Goal: Find specific page/section: Find specific page/section

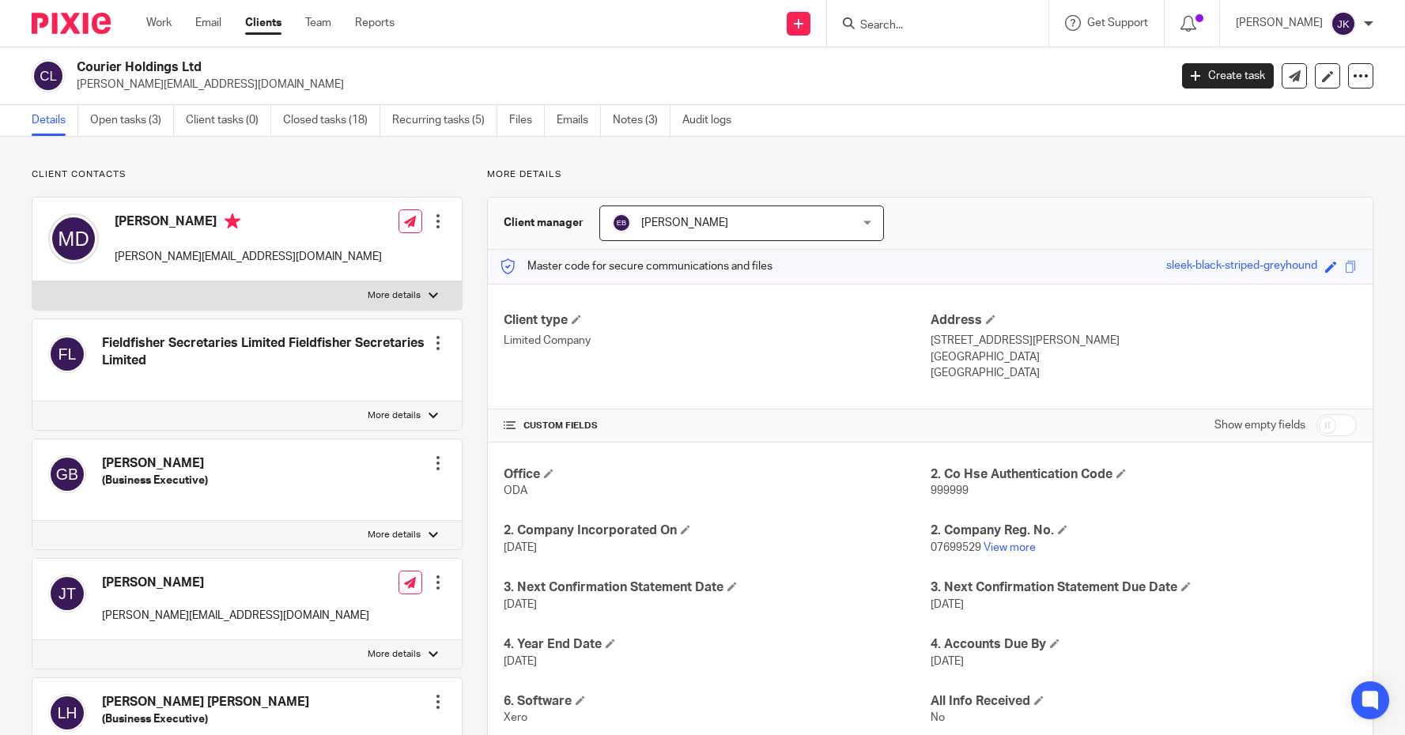
click at [860, 28] on input "Search" at bounding box center [929, 26] width 142 height 14
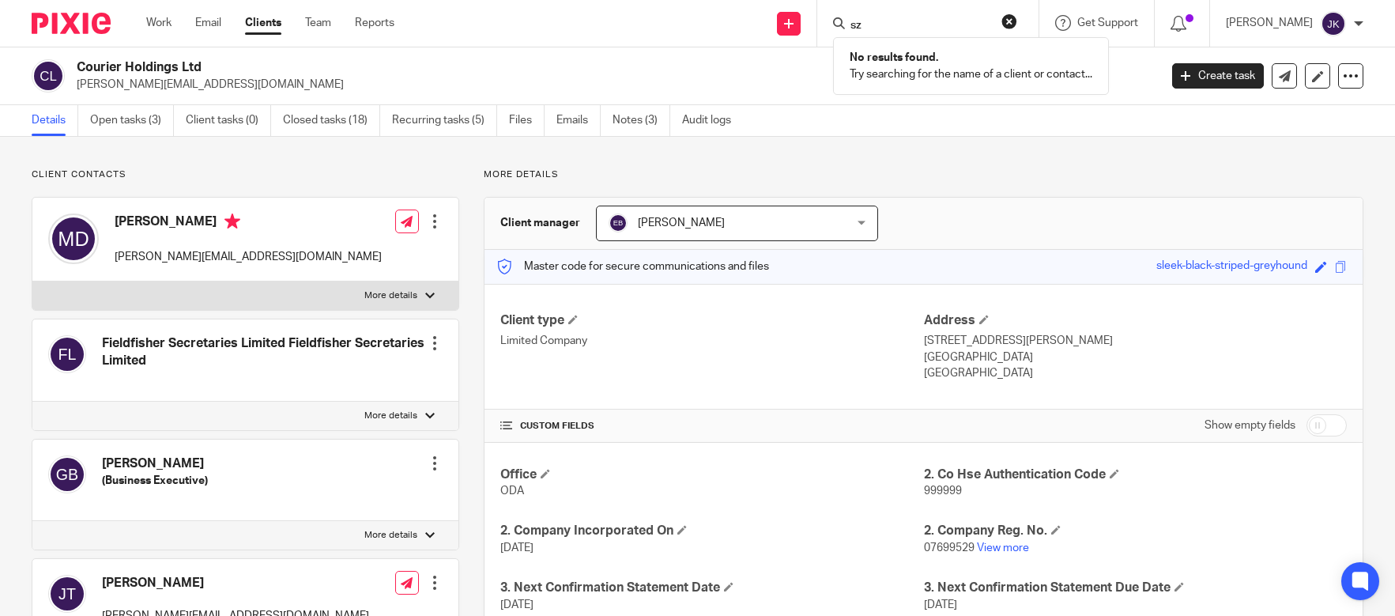
type input "s"
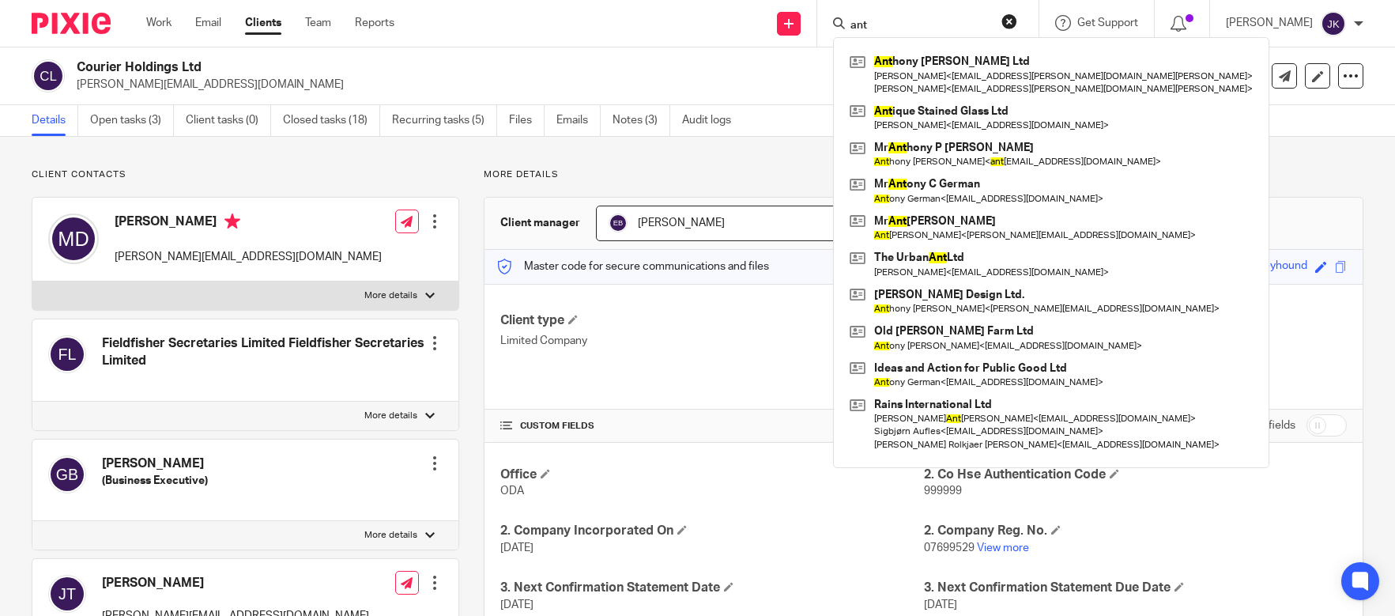
type input "ant"
drag, startPoint x: 884, startPoint y: 17, endPoint x: 850, endPoint y: 17, distance: 34.0
click at [850, 17] on form "ant" at bounding box center [933, 23] width 168 height 20
click at [863, 17] on form "ant" at bounding box center [933, 23] width 168 height 20
drag, startPoint x: 866, startPoint y: 25, endPoint x: 715, endPoint y: 6, distance: 152.9
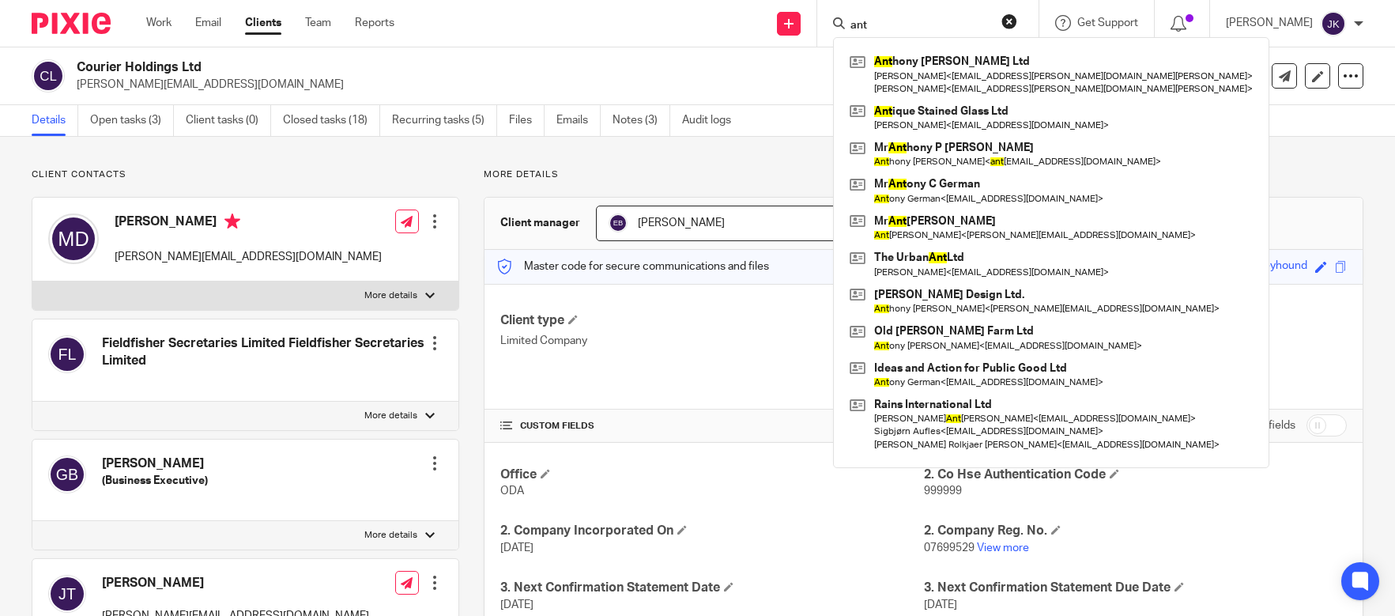
click at [715, 6] on div "Send new email Create task Add client ant Ant hony Miller Ltd Tony Miller < mai…" at bounding box center [906, 23] width 977 height 47
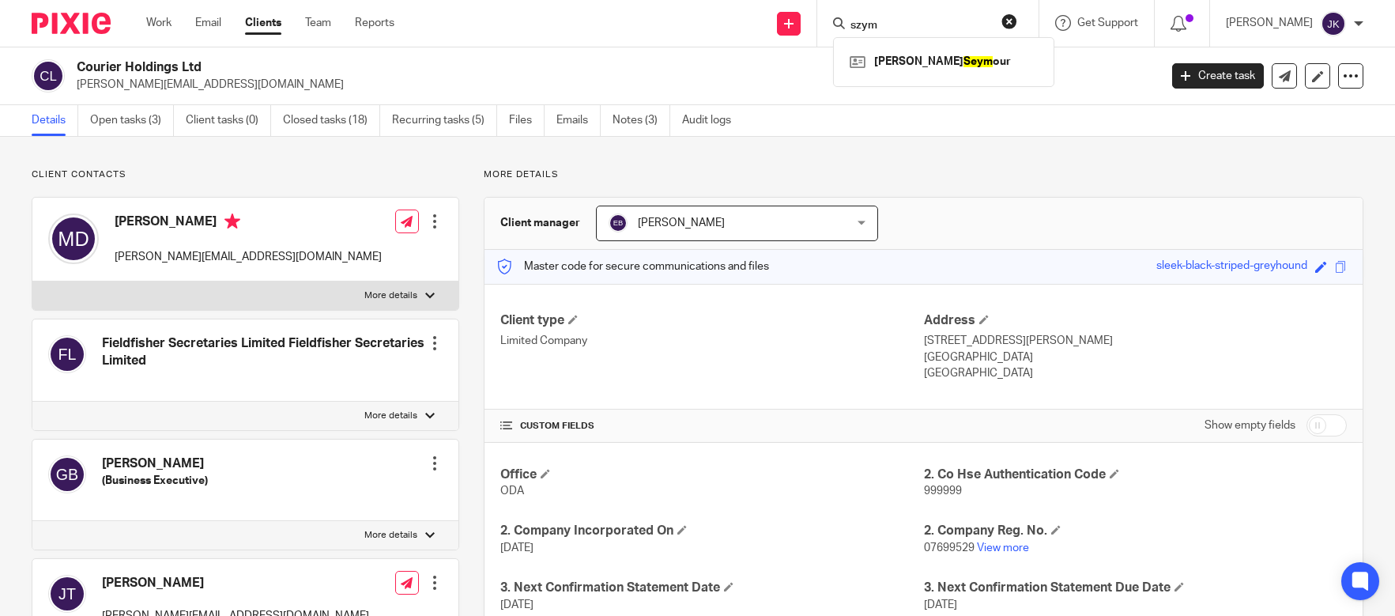
type input "szymo"
drag, startPoint x: 877, startPoint y: 26, endPoint x: 710, endPoint y: 10, distance: 168.3
click at [710, 10] on div "Send new email Create task Add client szymo Lucy Seymo ur Get Support Contact S…" at bounding box center [906, 23] width 977 height 47
type input "vantag"
drag, startPoint x: 901, startPoint y: 25, endPoint x: 726, endPoint y: 7, distance: 175.6
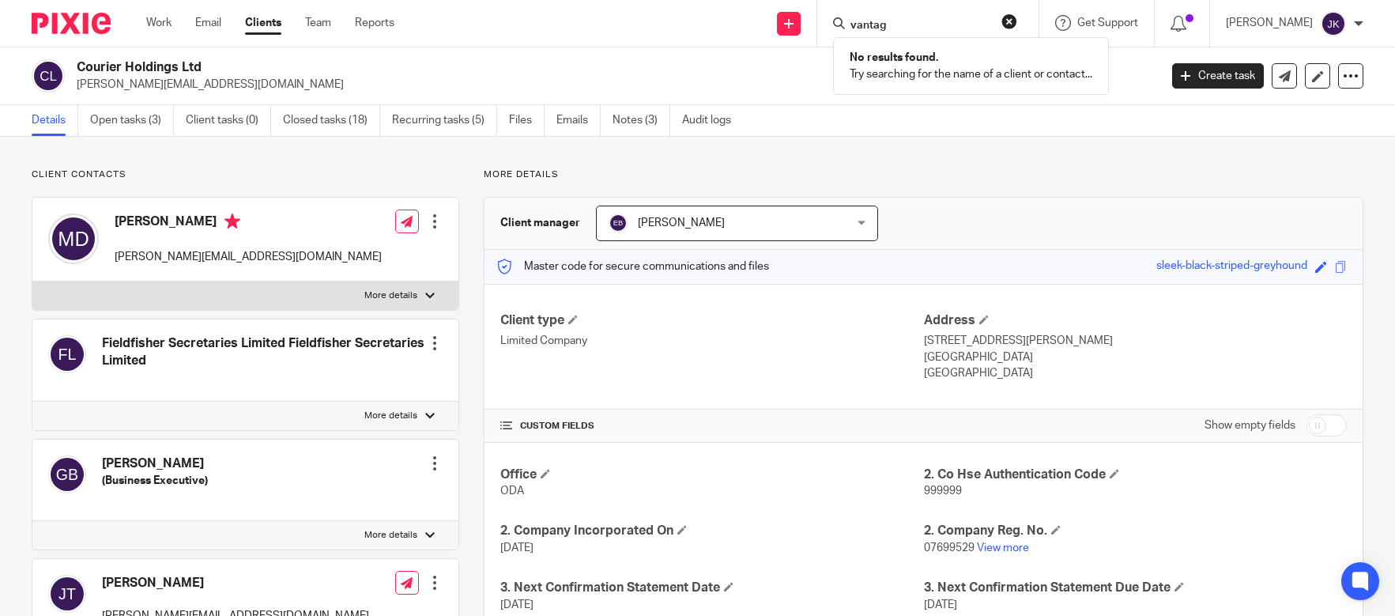
click at [726, 7] on div "Send new email Create task Add client vantag No results found. Try searching fo…" at bounding box center [906, 23] width 977 height 47
type input "flow g"
click at [967, 69] on link at bounding box center [972, 68] width 252 height 36
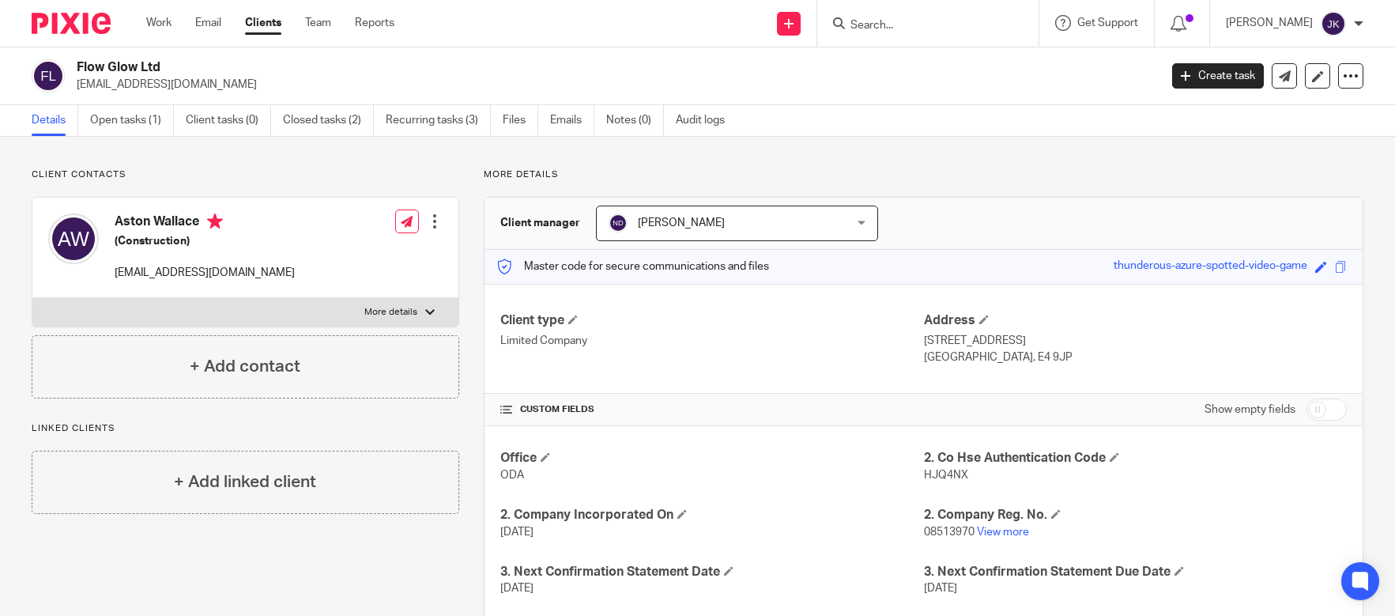
click at [854, 44] on div at bounding box center [927, 23] width 221 height 47
click at [865, 37] on div at bounding box center [927, 23] width 221 height 47
click at [867, 28] on input "Search" at bounding box center [920, 26] width 142 height 14
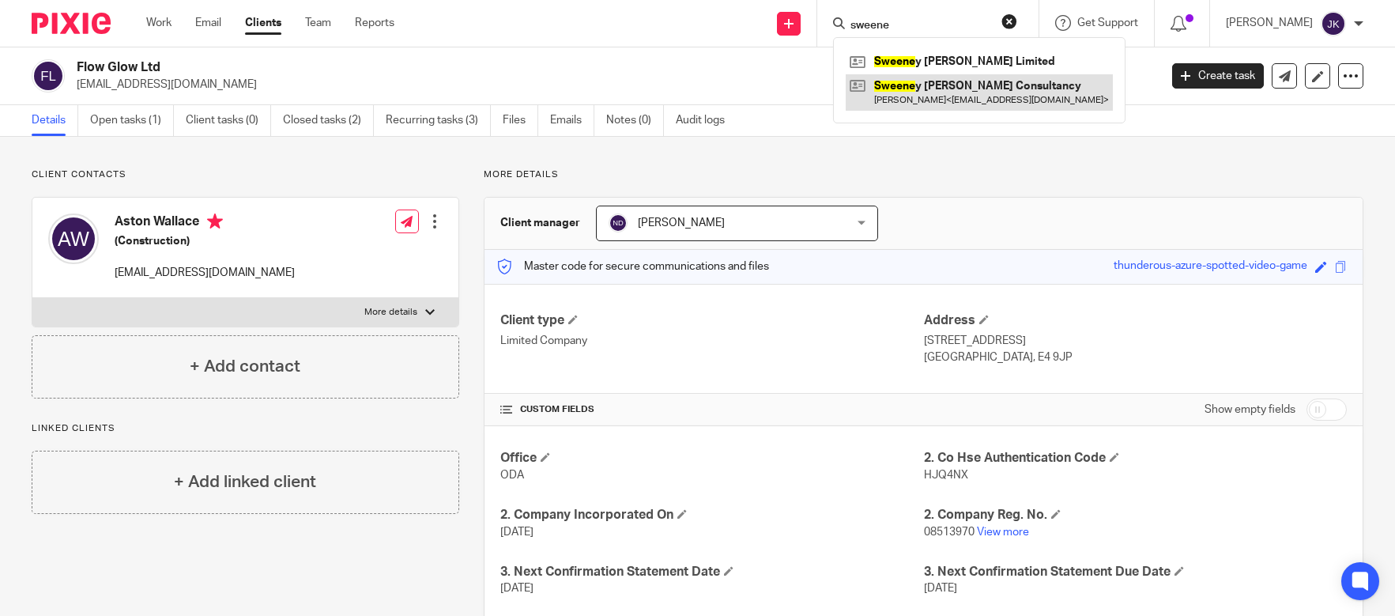
type input "sweene"
click at [937, 91] on link at bounding box center [979, 92] width 267 height 36
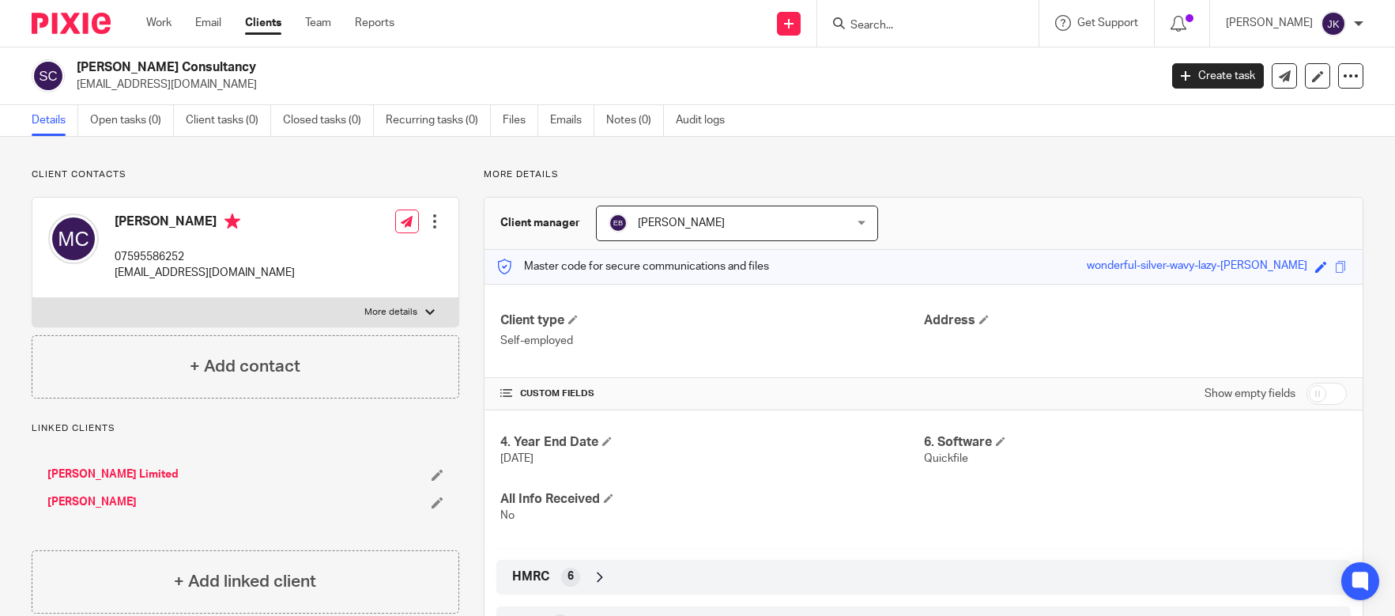
click at [900, 32] on input "Search" at bounding box center [920, 26] width 142 height 14
type input "flow"
click at [909, 78] on link at bounding box center [974, 68] width 257 height 36
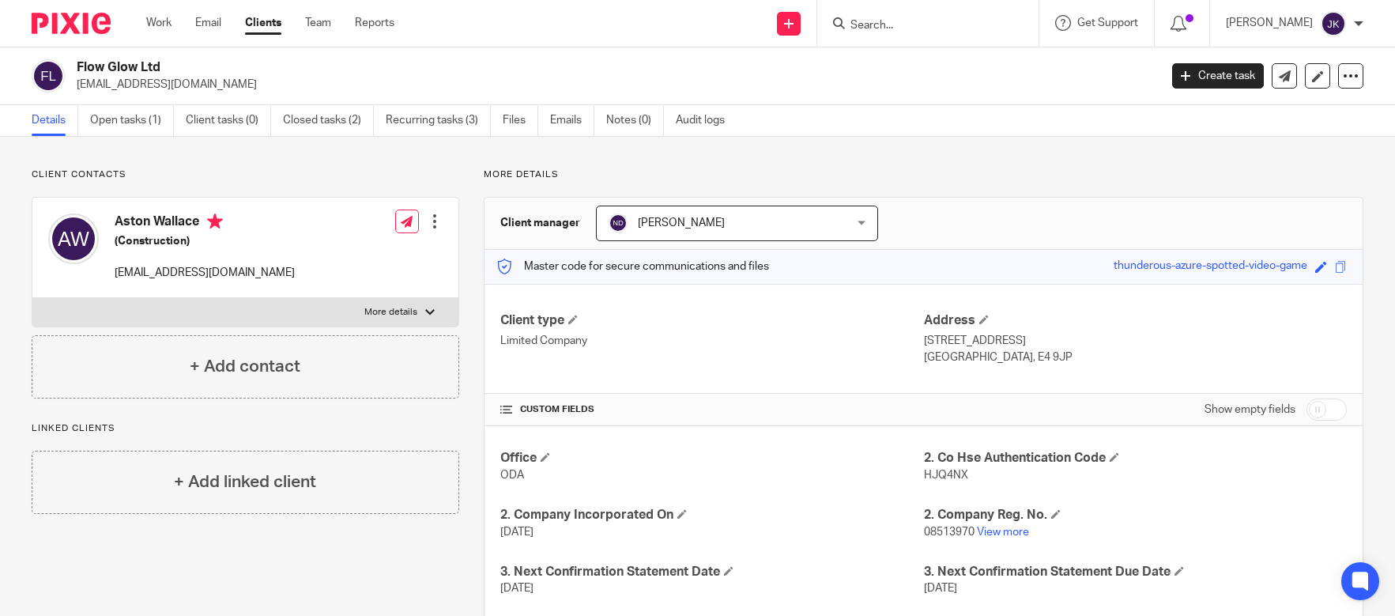
click at [888, 22] on input "Search" at bounding box center [920, 26] width 142 height 14
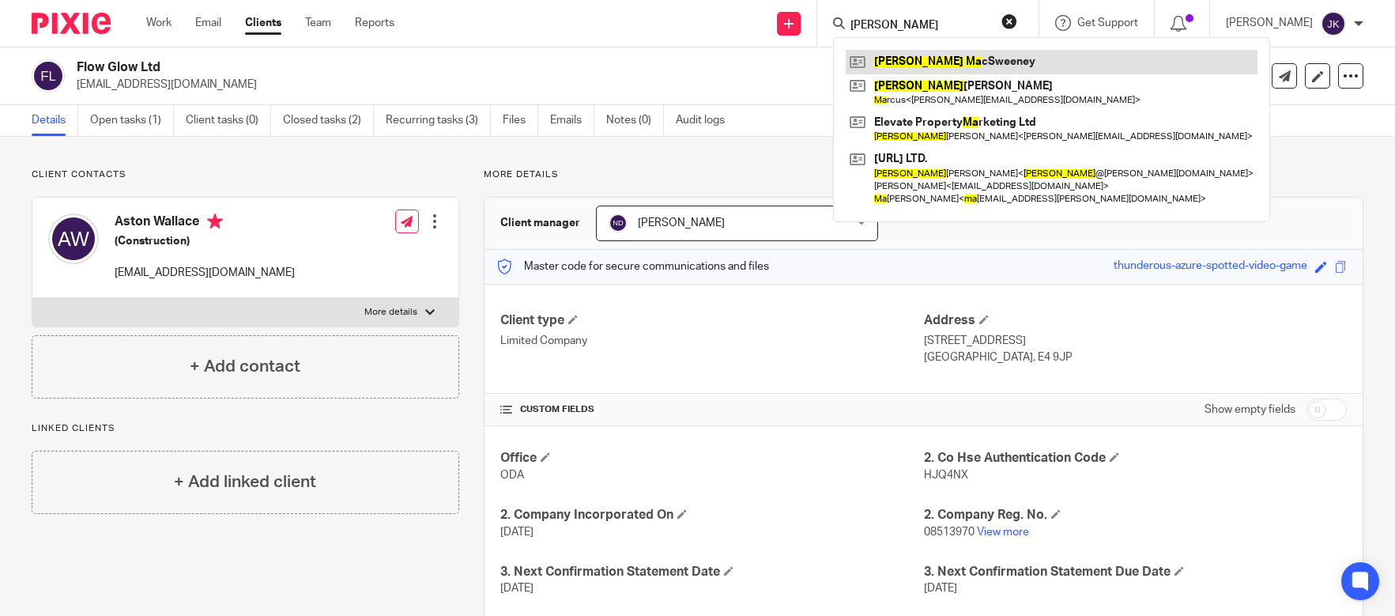
type input "daniel ma"
click at [905, 51] on link at bounding box center [1052, 62] width 412 height 24
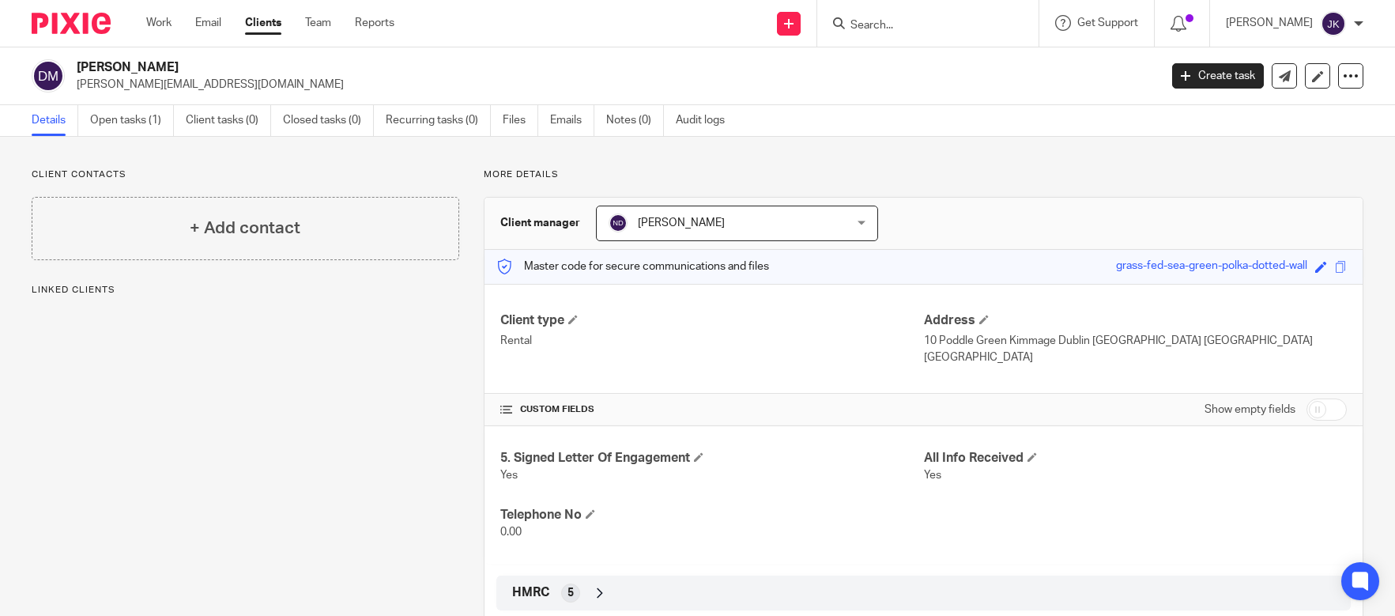
click at [873, 21] on input "Search" at bounding box center [920, 26] width 142 height 14
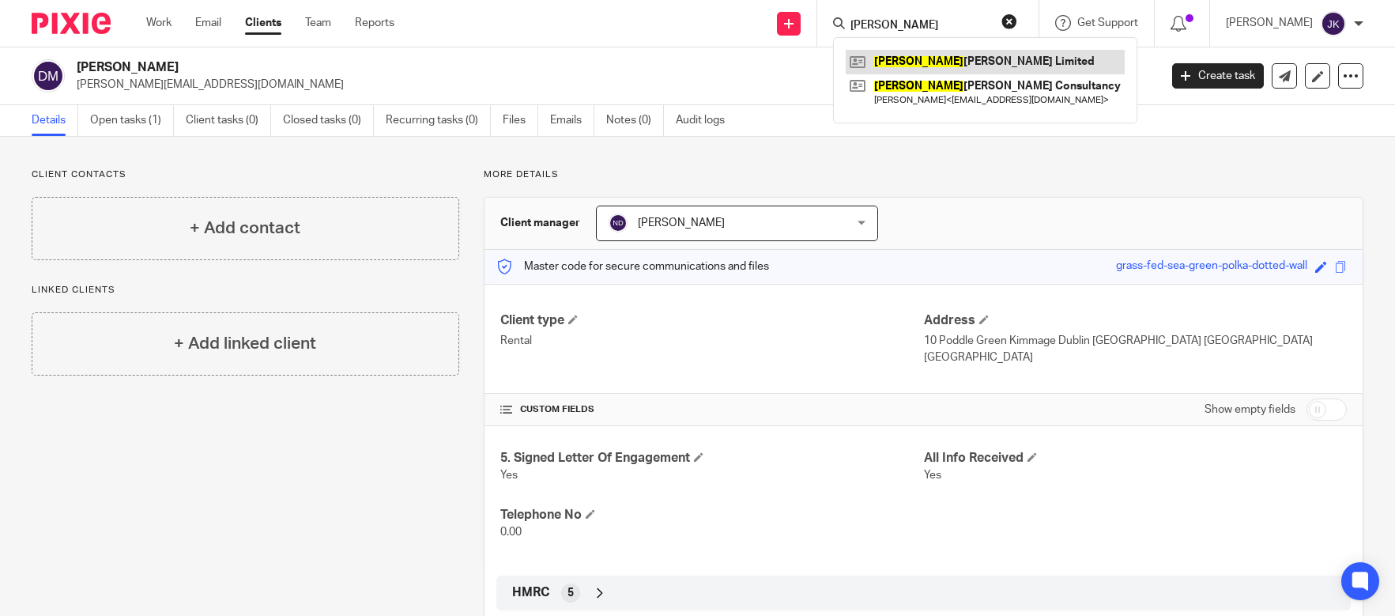
type input "[PERSON_NAME]"
click at [895, 58] on link at bounding box center [985, 62] width 279 height 24
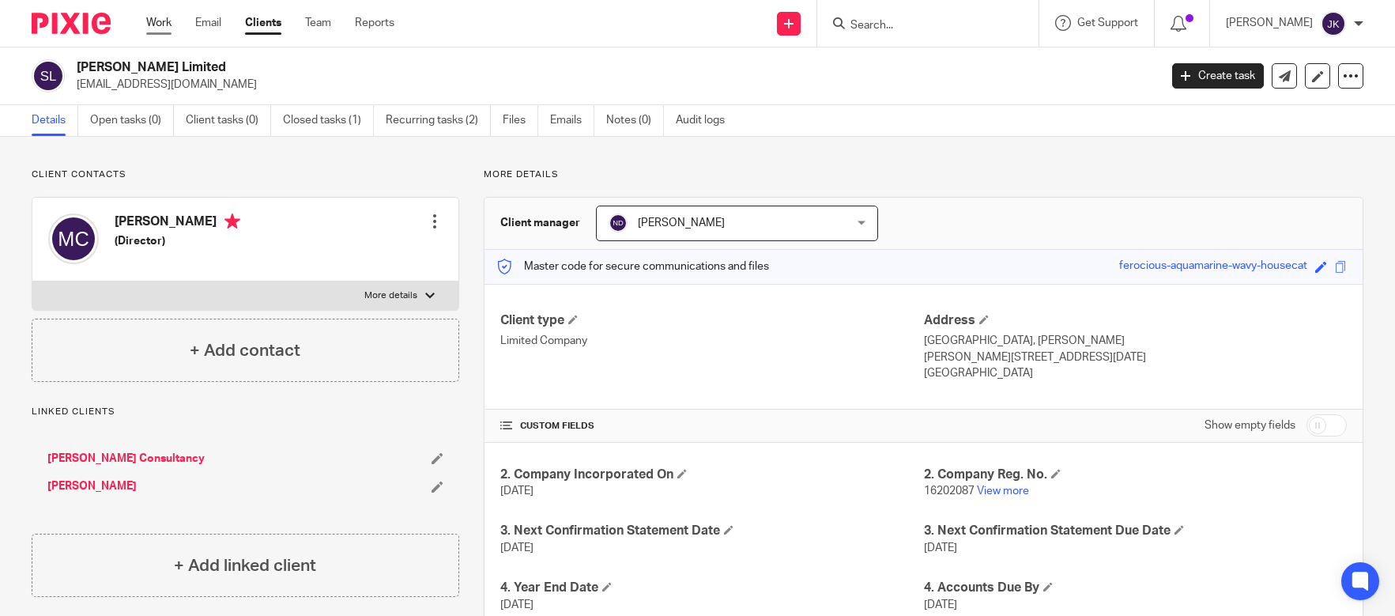
click at [168, 20] on link "Work" at bounding box center [158, 23] width 25 height 16
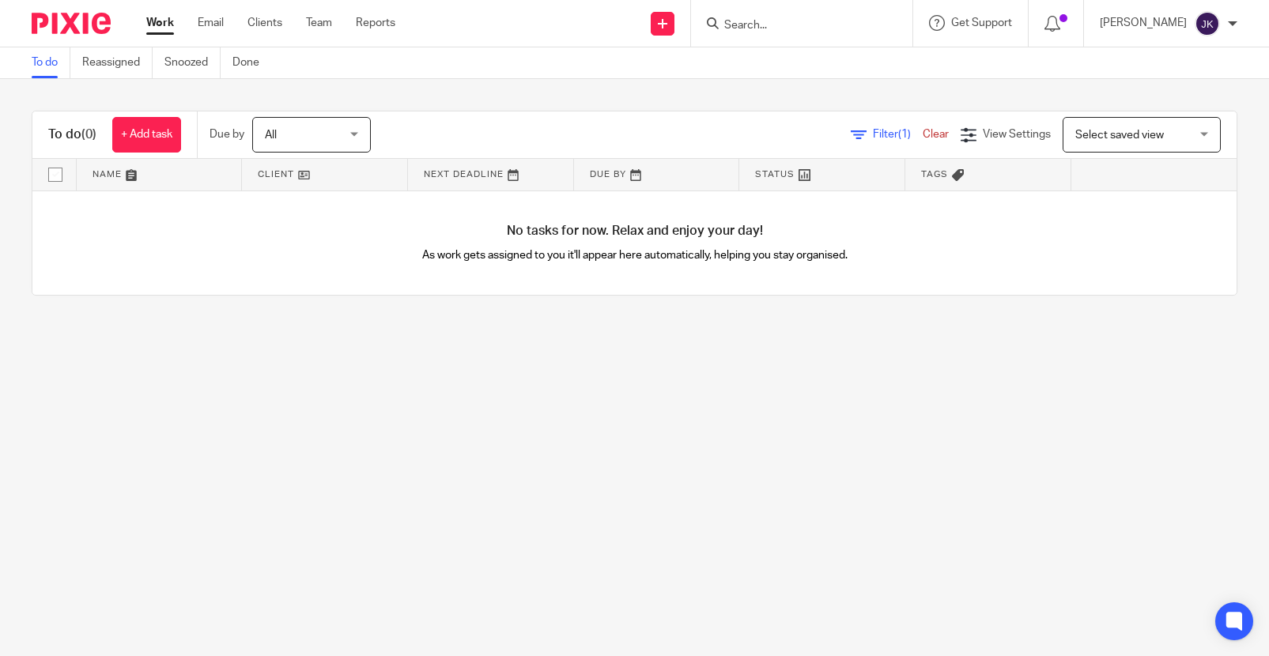
click at [854, 145] on div "Filter (1) Clear View Settings View Settings (1) Filters Clear Save Manage save…" at bounding box center [817, 135] width 838 height 36
click at [865, 141] on div "Filter (1) Clear" at bounding box center [905, 134] width 110 height 17
click at [873, 131] on span "Filter (1)" at bounding box center [898, 134] width 50 height 11
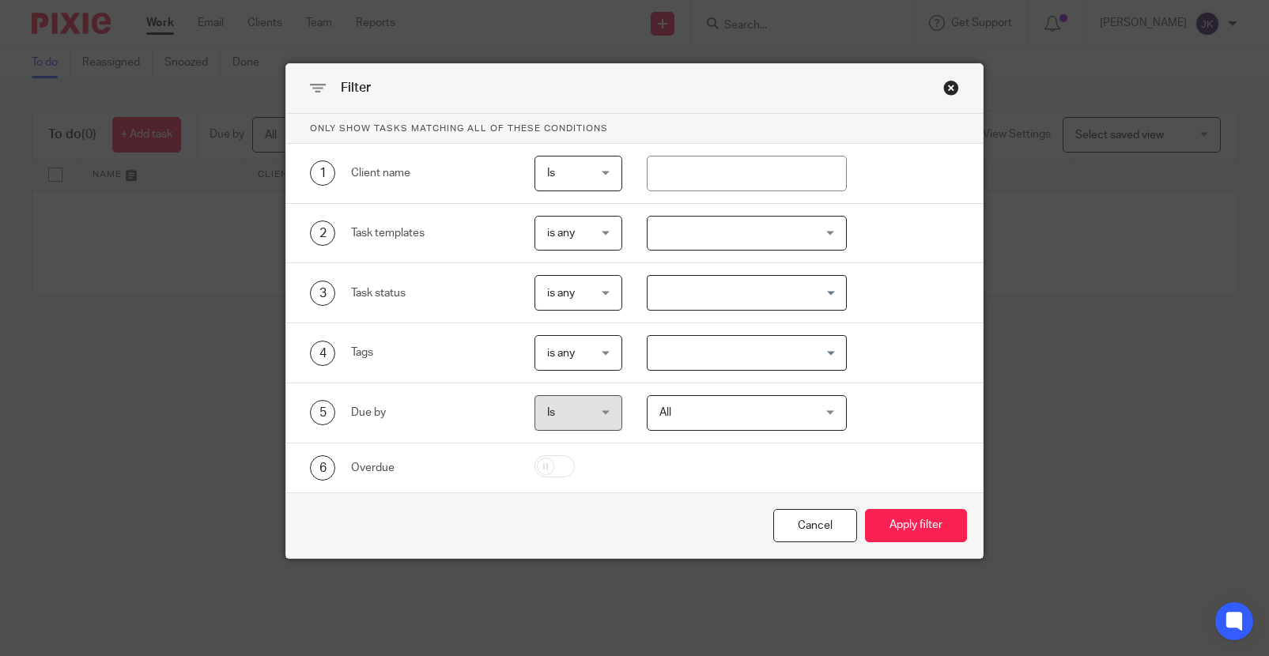
click at [943, 85] on div "Close this dialog window" at bounding box center [951, 88] width 16 height 16
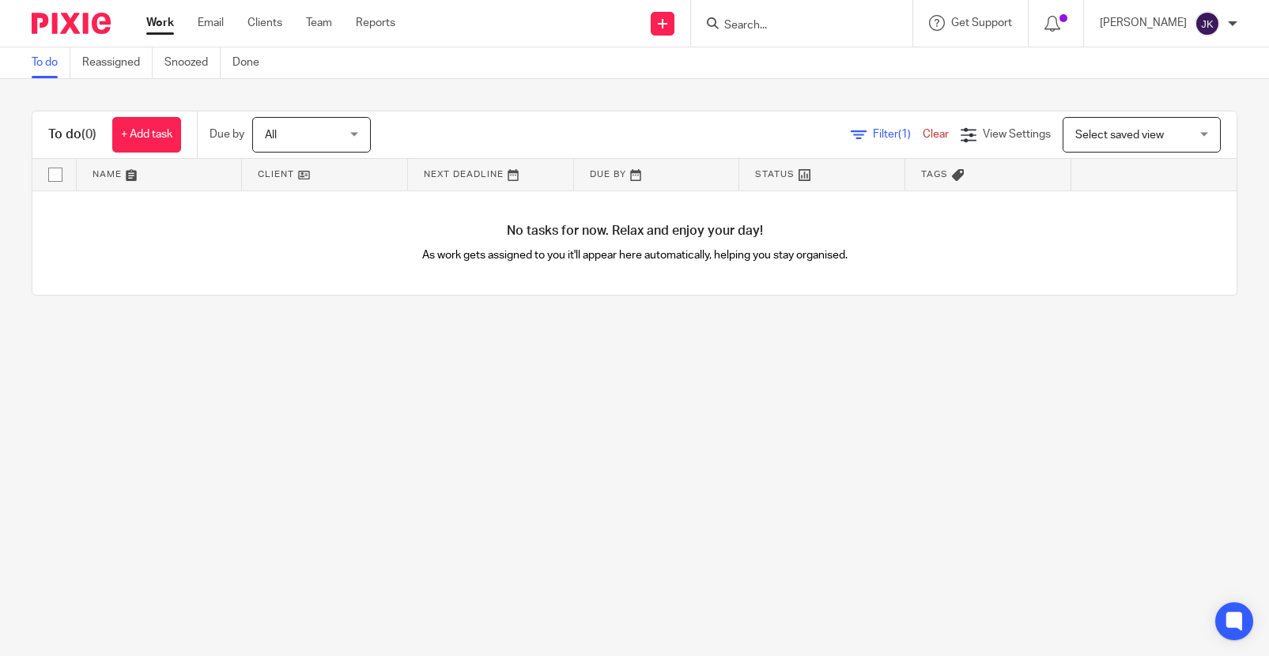
click at [160, 8] on div "Work Email Clients Team Reports Work Email Clients Team Reports Settings" at bounding box center [274, 23] width 288 height 47
click at [160, 13] on div "Work Email Clients Team Reports Work Email Clients Team Reports Settings" at bounding box center [274, 23] width 288 height 47
click at [158, 19] on link "Work" at bounding box center [160, 23] width 28 height 16
click at [873, 130] on span "Filter (1)" at bounding box center [898, 134] width 50 height 11
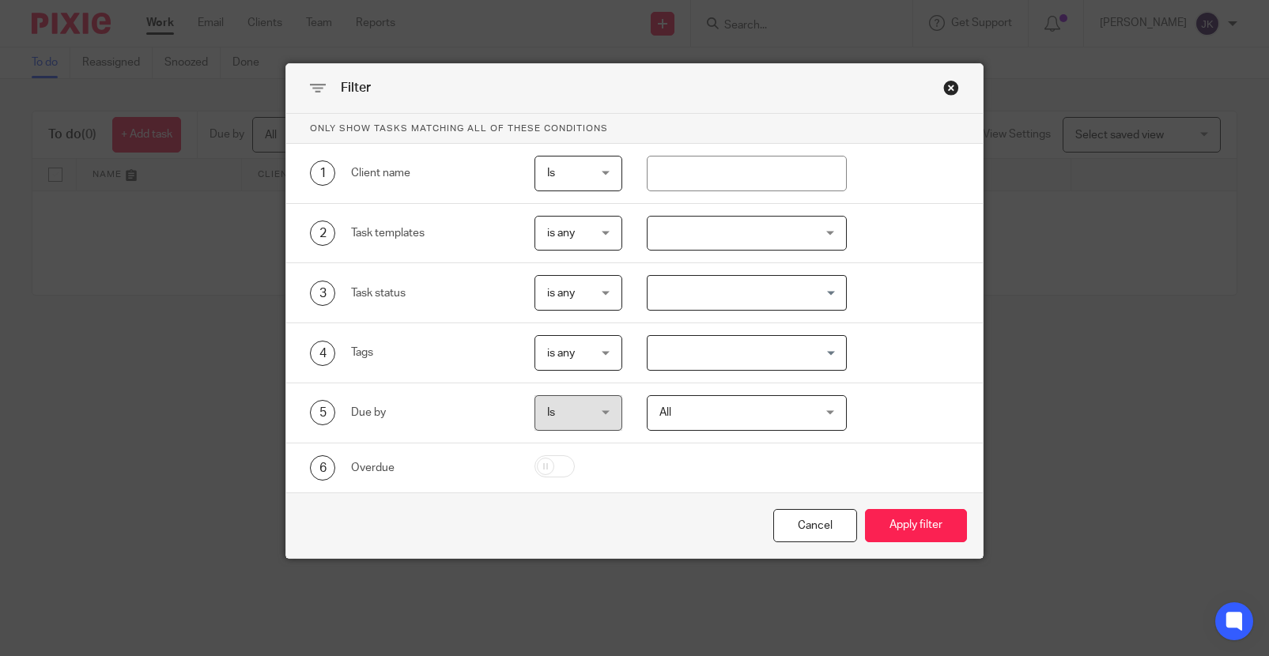
click at [943, 82] on div "Close this dialog window" at bounding box center [951, 88] width 16 height 16
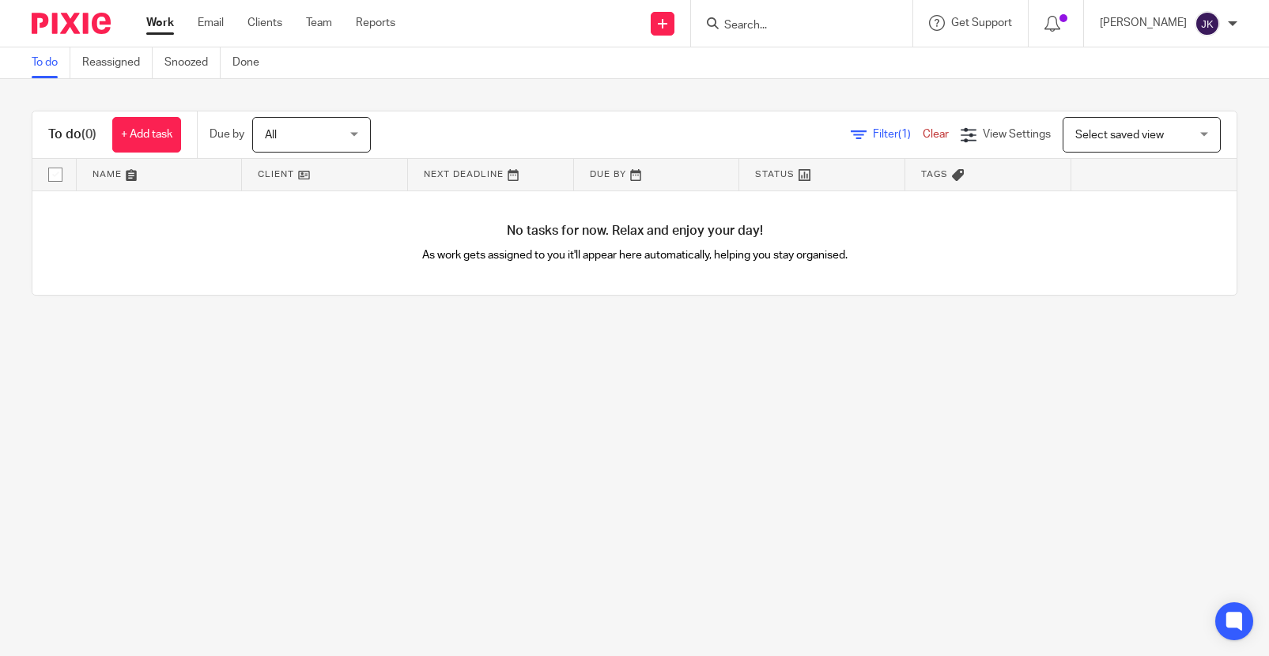
click at [903, 126] on div "Filter (1) Clear View Settings View Settings (1) Filters Clear Save Manage save…" at bounding box center [817, 135] width 838 height 36
click at [922, 138] on link "Clear" at bounding box center [935, 134] width 26 height 11
click at [204, 34] on div "Work Email Clients Team Reports Work Email Clients Team Reports Settings" at bounding box center [274, 23] width 288 height 47
click at [213, 21] on link "Email" at bounding box center [211, 23] width 26 height 16
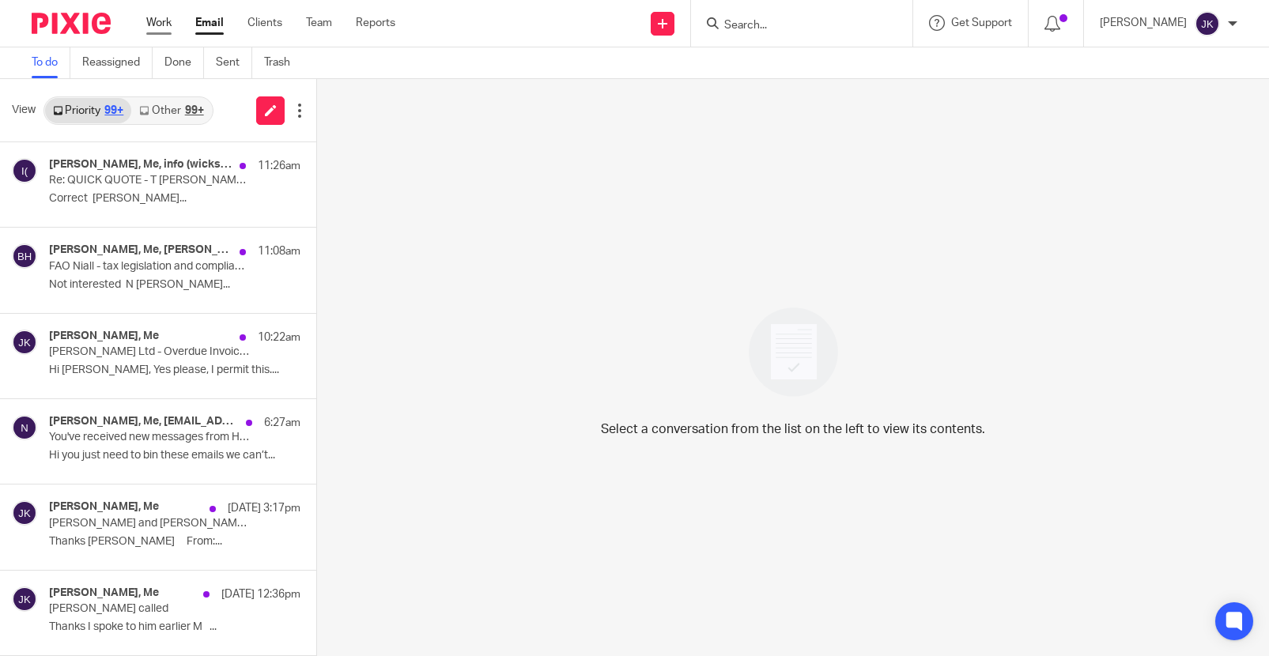
click at [160, 29] on link "Work" at bounding box center [158, 23] width 25 height 16
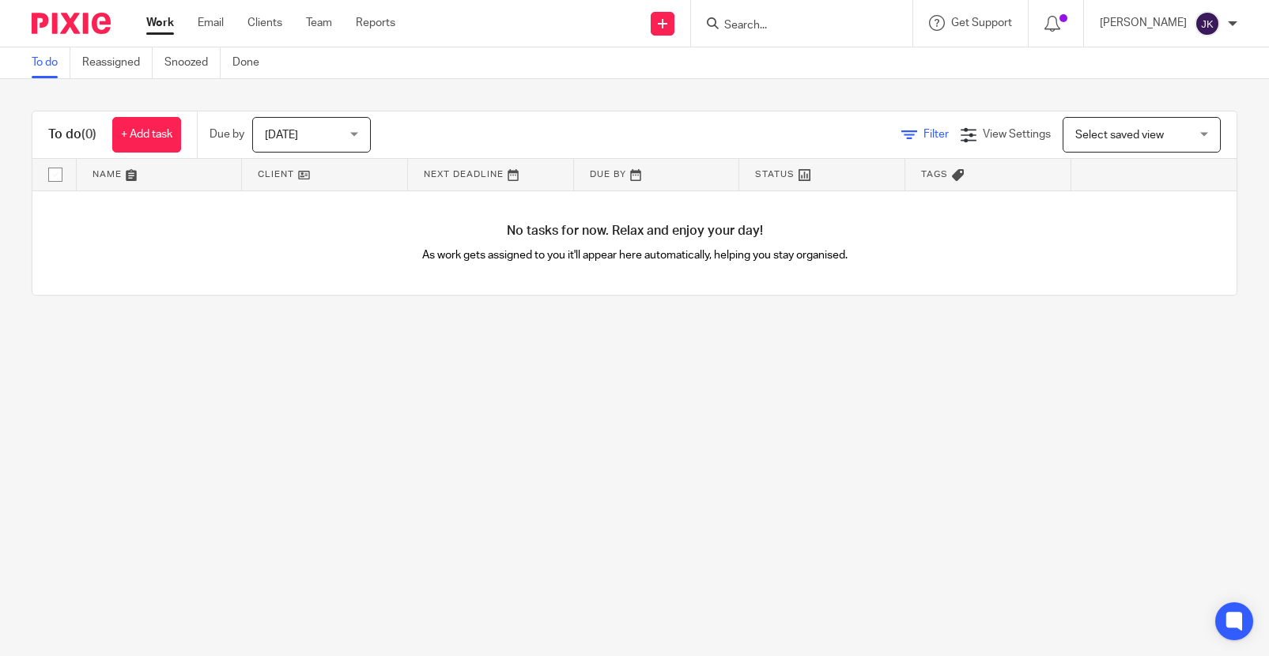
click at [923, 129] on span "Filter" at bounding box center [935, 134] width 25 height 11
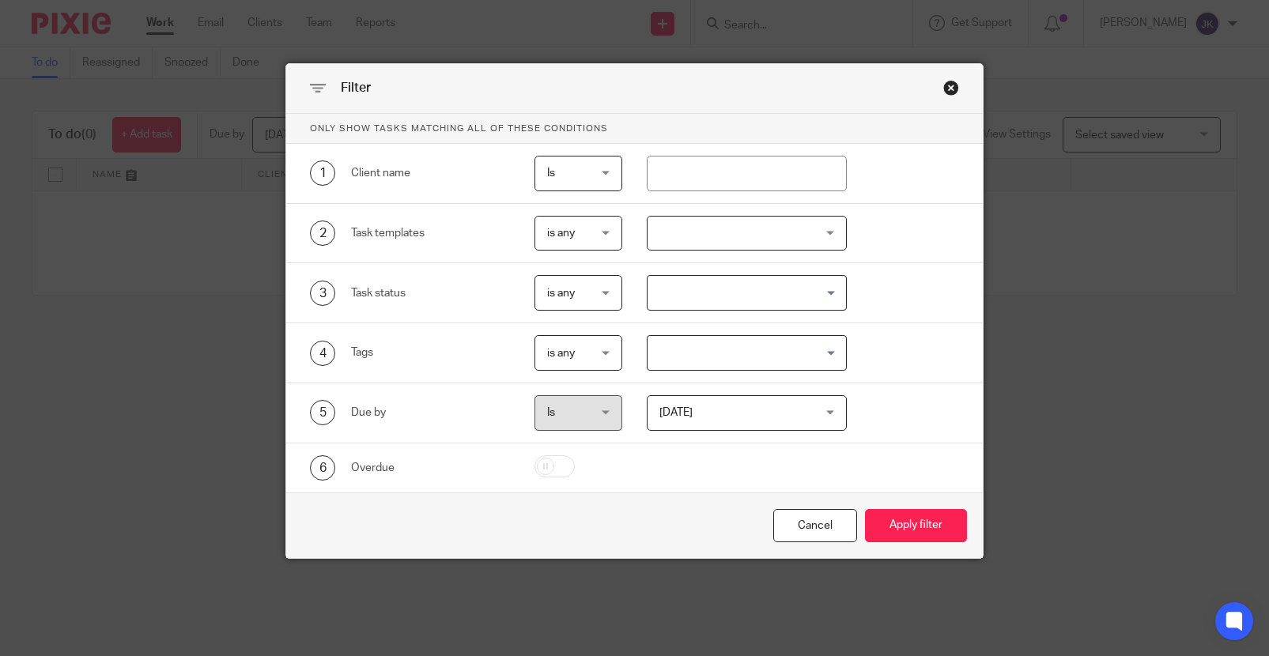
click at [944, 84] on div "Close this dialog window" at bounding box center [951, 88] width 16 height 16
